Goal: Task Accomplishment & Management: Use online tool/utility

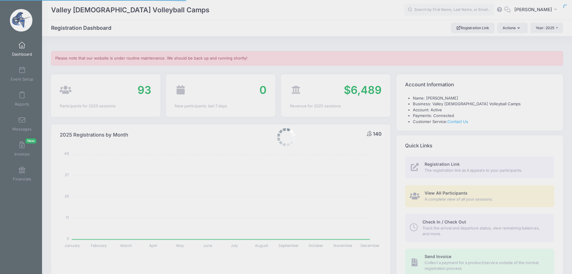
select select
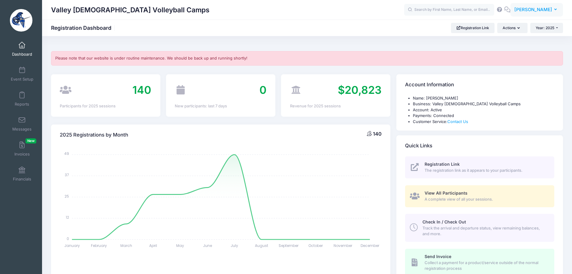
click at [528, 11] on span "[PERSON_NAME]" at bounding box center [534, 9] width 38 height 7
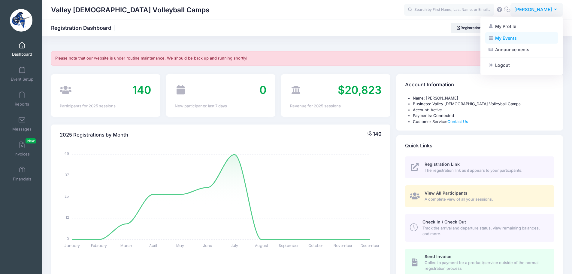
click at [511, 36] on link "My Events" at bounding box center [521, 37] width 73 height 11
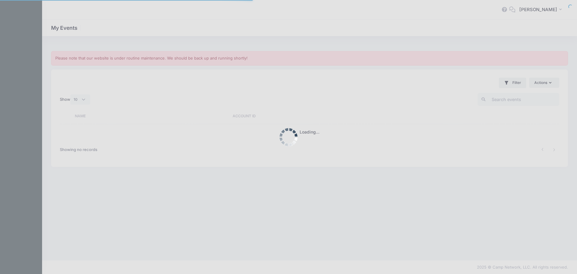
select select "10"
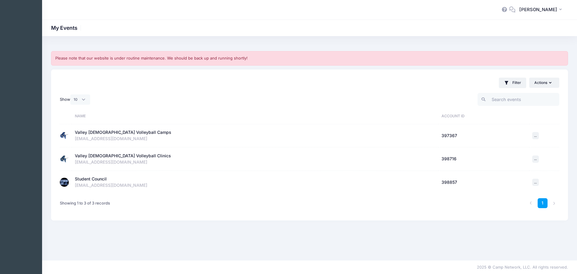
click at [81, 179] on div "Student Council" at bounding box center [91, 179] width 32 height 6
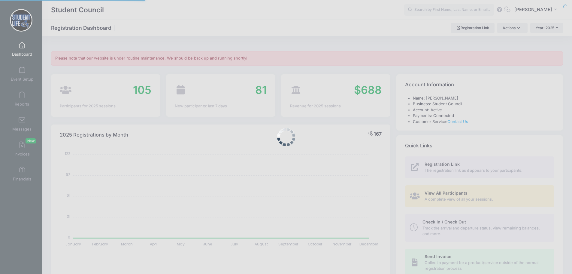
select select
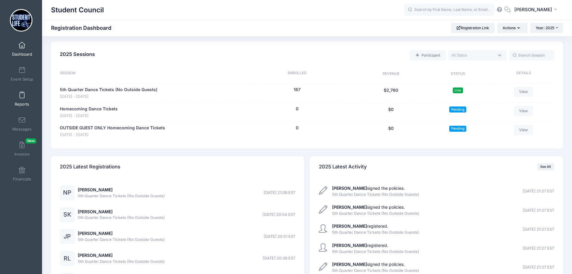
scroll to position [278, 0]
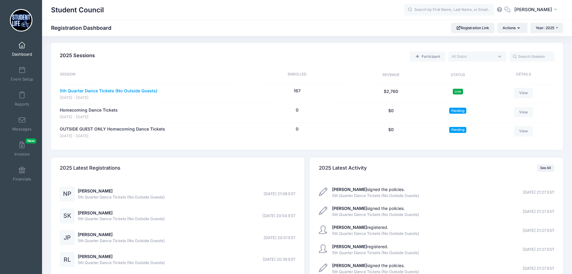
click at [72, 90] on link "5th Quarter Dance Tickets (No Outside Guests)" at bounding box center [109, 91] width 98 height 6
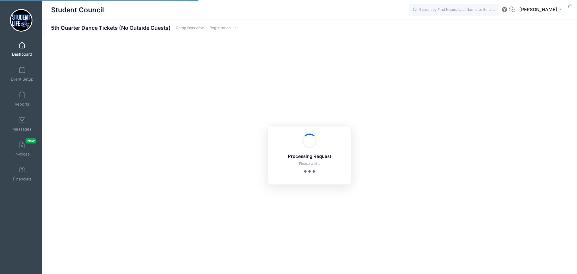
select select "10"
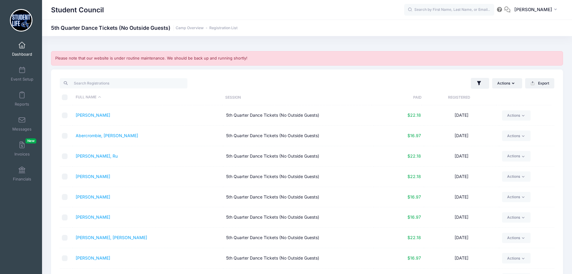
click at [18, 50] on link "Dashboard" at bounding box center [22, 48] width 29 height 21
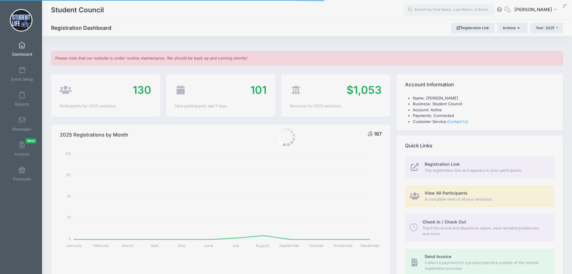
select select
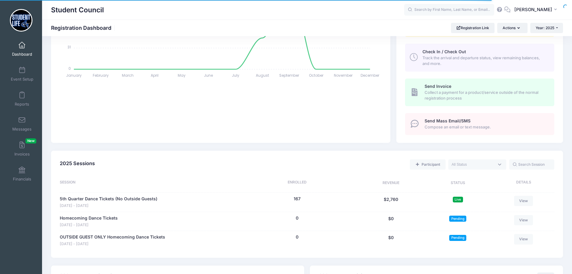
scroll to position [240, 0]
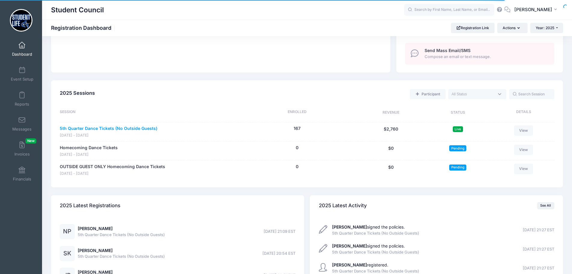
click at [131, 128] on link "5th Quarter Dance Tickets (No Outside Guests)" at bounding box center [109, 128] width 98 height 6
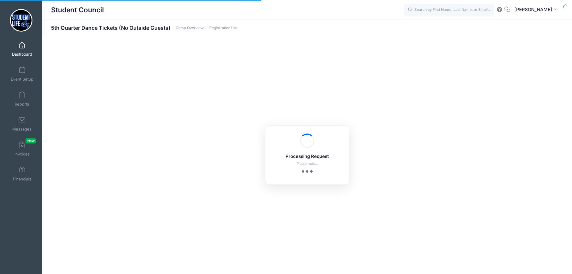
select select "10"
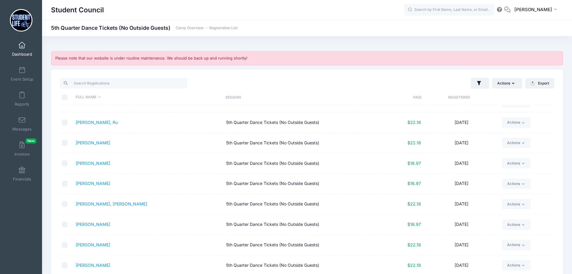
scroll to position [35, 0]
click at [17, 96] on link "Reports" at bounding box center [22, 98] width 29 height 21
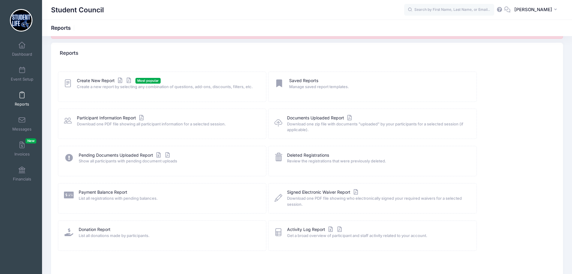
scroll to position [17, 0]
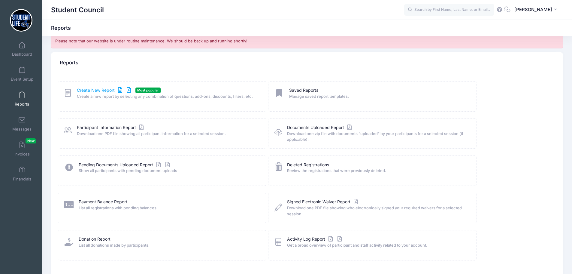
click at [89, 91] on link "Create New Report" at bounding box center [105, 90] width 56 height 6
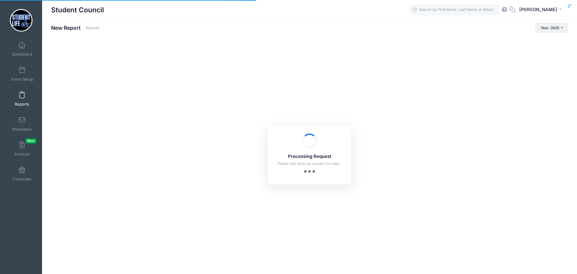
checkbox input "true"
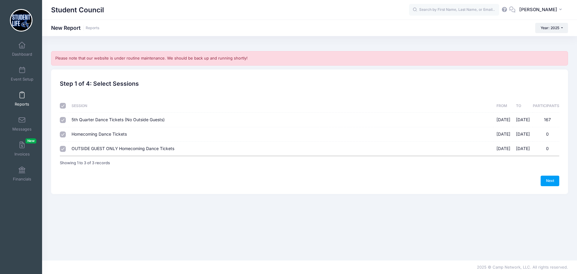
click at [61, 107] on input "checkbox" at bounding box center [63, 106] width 6 height 6
checkbox input "false"
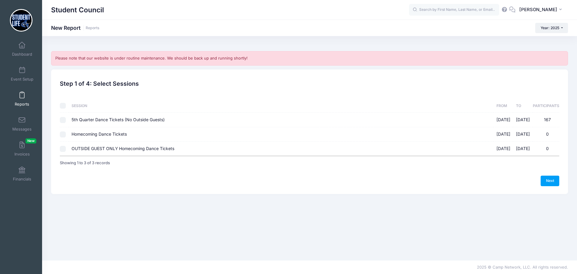
click at [63, 119] on input "5th Quarter Dance Tickets (No Outside Guests) 09/05/2025 - 09/05/2025 167" at bounding box center [63, 120] width 6 height 6
checkbox input "true"
click at [550, 180] on link "Next" at bounding box center [549, 180] width 19 height 10
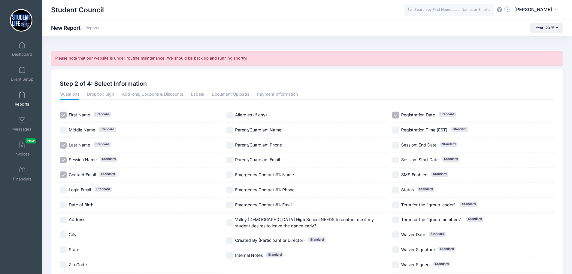
click at [64, 159] on input "Session Name Standard" at bounding box center [63, 160] width 7 height 7
checkbox input "false"
click at [64, 173] on input "Contact Email Standard" at bounding box center [63, 174] width 7 height 7
checkbox input "false"
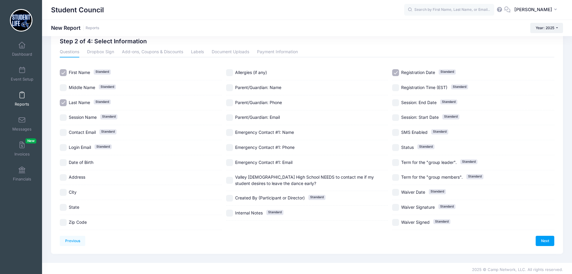
scroll to position [45, 0]
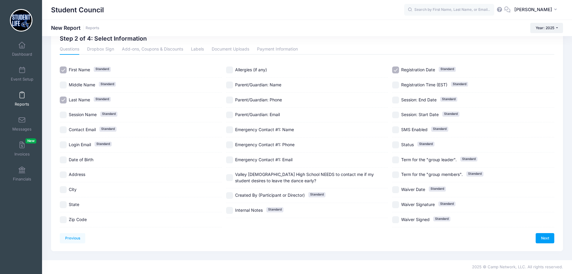
click at [228, 175] on input "Valley [DEMOGRAPHIC_DATA] High School NEEDS to contact me if my student desires…" at bounding box center [229, 177] width 7 height 7
checkbox input "true"
click at [230, 101] on input "Parent/Guardian: Phone" at bounding box center [229, 99] width 7 height 7
checkbox input "true"
click at [396, 68] on input "Registration Date Standard" at bounding box center [395, 69] width 7 height 7
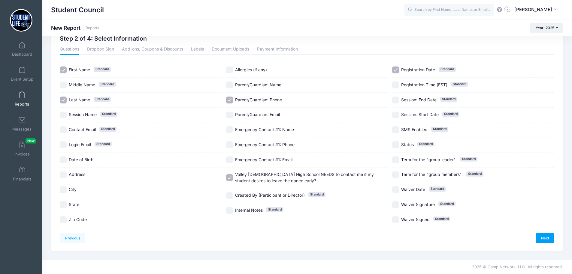
checkbox input "false"
click at [546, 238] on link "Next" at bounding box center [545, 238] width 19 height 10
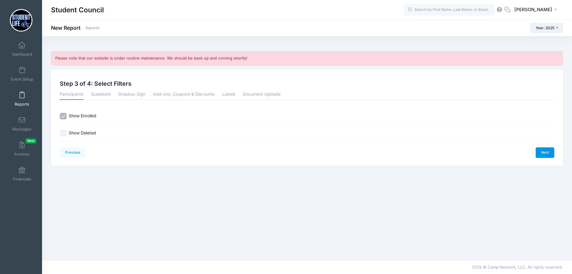
scroll to position [0, 0]
click at [547, 152] on link "Next" at bounding box center [549, 152] width 19 height 10
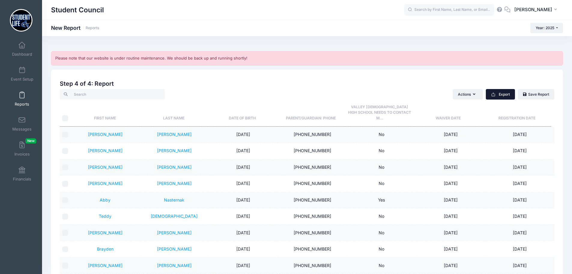
click at [505, 92] on button "Export" at bounding box center [500, 94] width 29 height 10
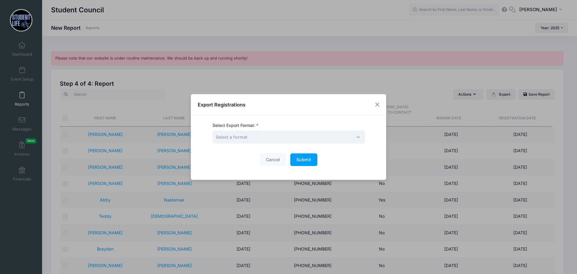
click at [294, 136] on span "Select a format" at bounding box center [288, 136] width 152 height 13
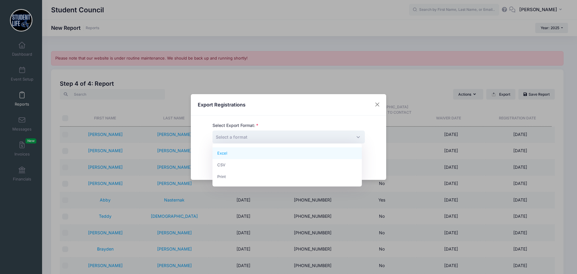
select select "excel"
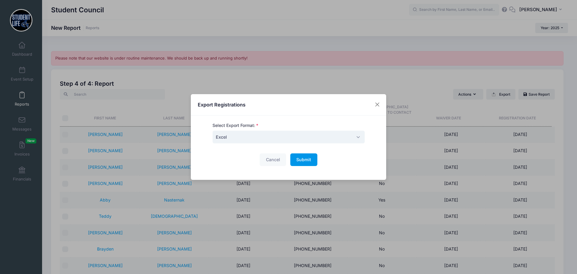
click at [303, 160] on span "Submit" at bounding box center [303, 159] width 15 height 5
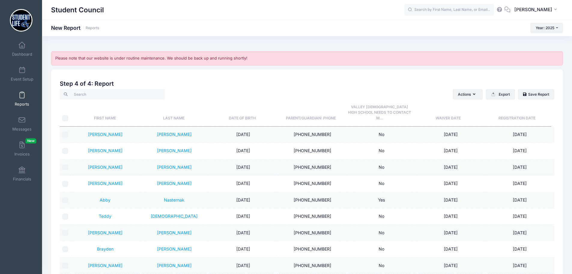
click at [22, 96] on span at bounding box center [22, 95] width 0 height 7
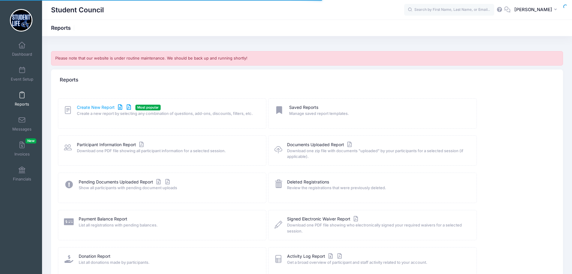
click at [105, 108] on link "Create New Report" at bounding box center [105, 107] width 56 height 6
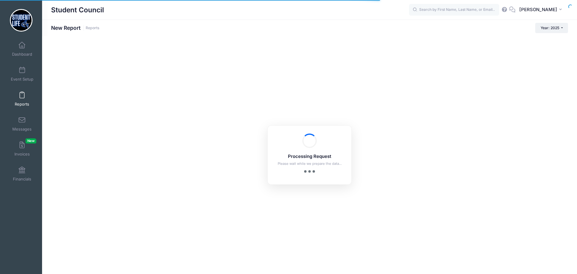
checkbox input "true"
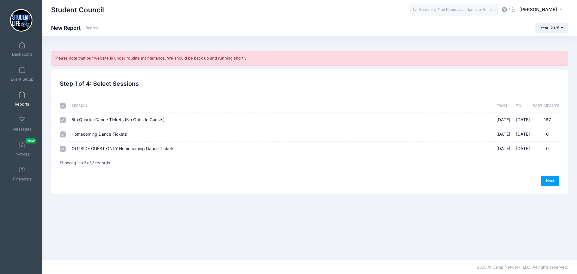
click at [65, 135] on input "Homecoming Dance Tickets [DATE] - [DATE] 0" at bounding box center [63, 134] width 6 height 6
checkbox input "false"
click at [63, 147] on input "OUTSIDE GUEST ONLY Homecoming Dance Tickets [DATE] - [DATE] 0" at bounding box center [63, 149] width 6 height 6
checkbox input "false"
drag, startPoint x: 544, startPoint y: 181, endPoint x: 496, endPoint y: 181, distance: 48.4
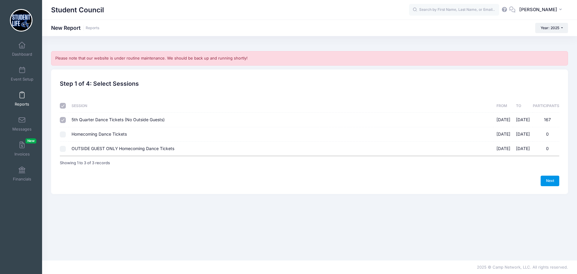
click at [545, 181] on link "Next" at bounding box center [549, 180] width 19 height 10
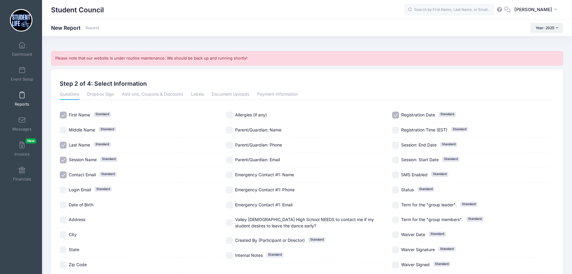
drag, startPoint x: 62, startPoint y: 162, endPoint x: 64, endPoint y: 170, distance: 8.5
click at [63, 162] on input "Session Name Standard" at bounding box center [63, 160] width 7 height 7
checkbox input "false"
click at [63, 173] on input "Contact Email Standard" at bounding box center [63, 174] width 7 height 7
checkbox input "false"
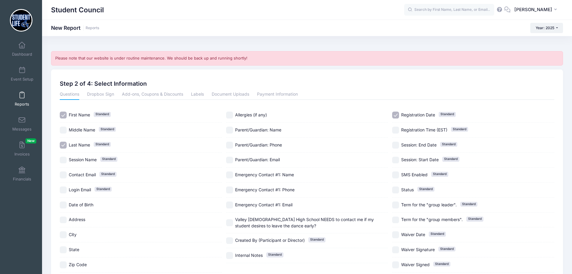
click at [235, 113] on label "Allergies (if any)" at bounding box center [307, 114] width 162 height 7
checkbox input "true"
drag, startPoint x: 228, startPoint y: 221, endPoint x: 235, endPoint y: 217, distance: 8.2
click at [229, 221] on input "Valley [DEMOGRAPHIC_DATA] High School NEEDS to contact me if my student desires…" at bounding box center [229, 222] width 7 height 7
checkbox input "true"
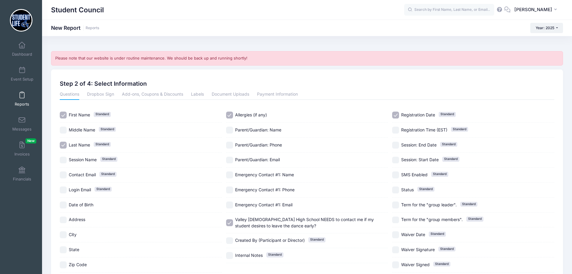
click at [398, 115] on input "Registration Date Standard" at bounding box center [395, 114] width 7 height 7
checkbox input "false"
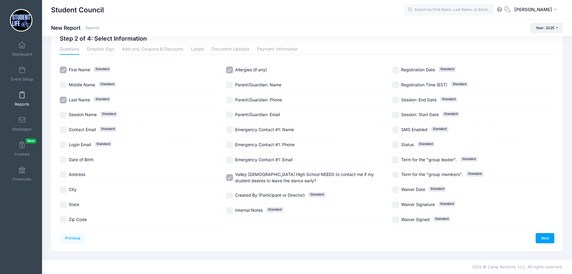
click at [227, 99] on input "Parent/Guardian: Phone" at bounding box center [229, 99] width 7 height 7
checkbox input "true"
click at [540, 236] on link "Next" at bounding box center [545, 238] width 19 height 10
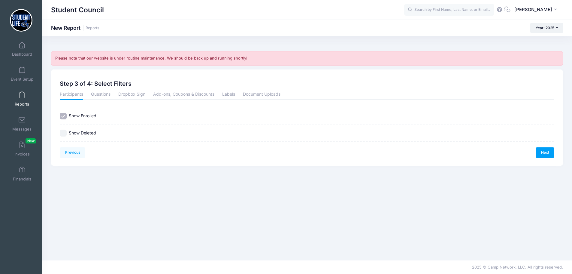
scroll to position [0, 0]
click at [551, 150] on link "Next" at bounding box center [549, 152] width 19 height 10
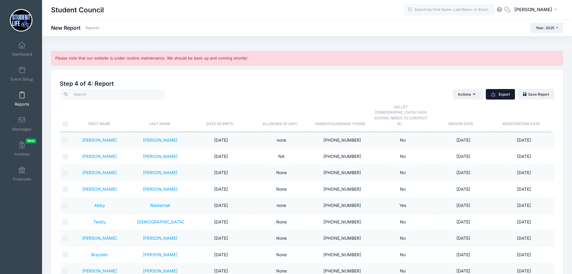
click at [500, 95] on button "Export" at bounding box center [500, 94] width 29 height 10
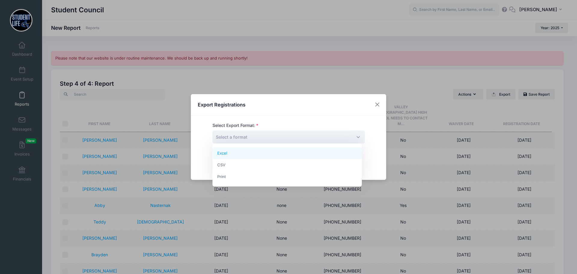
click at [289, 138] on span "Select a format" at bounding box center [288, 136] width 152 height 13
select select "excel"
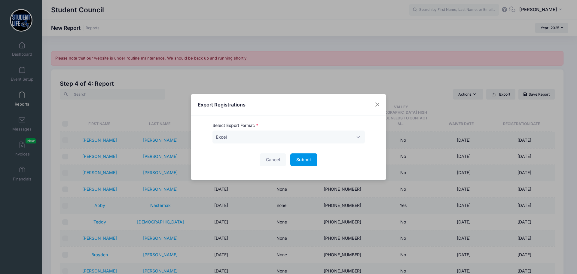
click at [296, 158] on span "Submit" at bounding box center [303, 159] width 15 height 5
